Goal: Check status: Check status

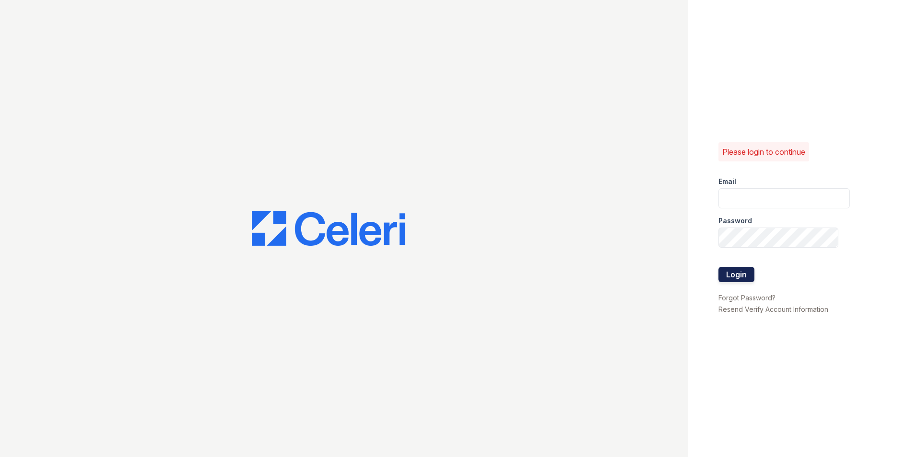
type input "fatima.dominguez@greystar.com"
click at [746, 273] on button "Login" at bounding box center [736, 274] width 36 height 15
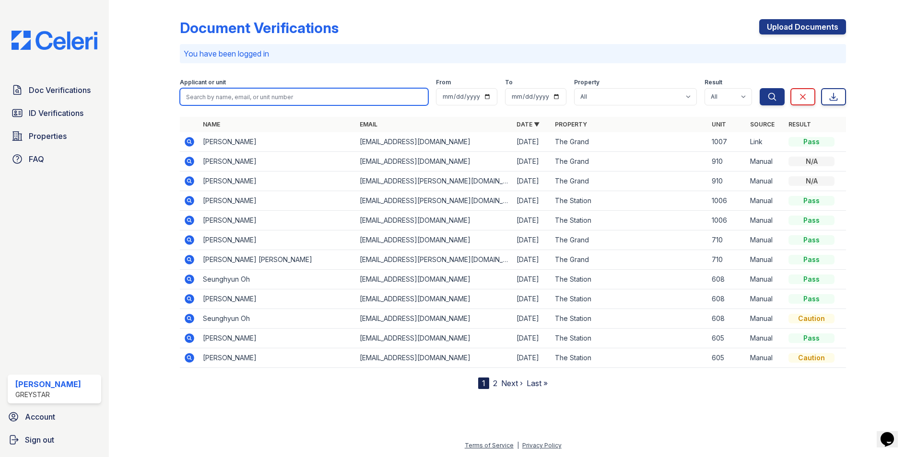
click at [198, 95] on input "search" at bounding box center [304, 96] width 248 height 17
type input "[PERSON_NAME]"
click at [759, 88] on button "Search" at bounding box center [771, 96] width 25 height 17
